Goal: Information Seeking & Learning: Learn about a topic

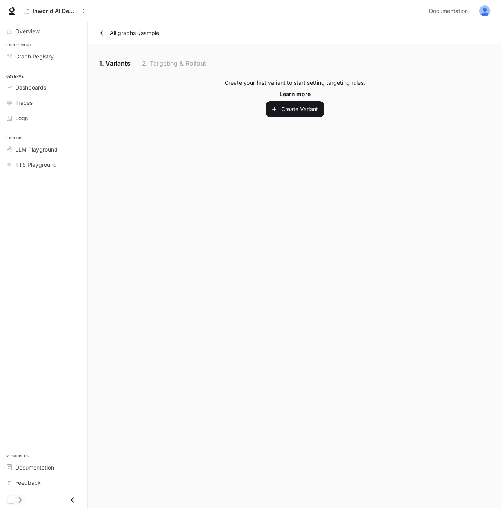
click at [250, 359] on main "All graphs / sample 1. Variants 2. Targeting & Rollout Create your first varian…" at bounding box center [295, 265] width 414 height 486
click at [444, 108] on div "Create your first variant to start setting targeting rules. Learn more Create V…" at bounding box center [294, 98] width 395 height 38
